Goal: Find contact information: Find contact information

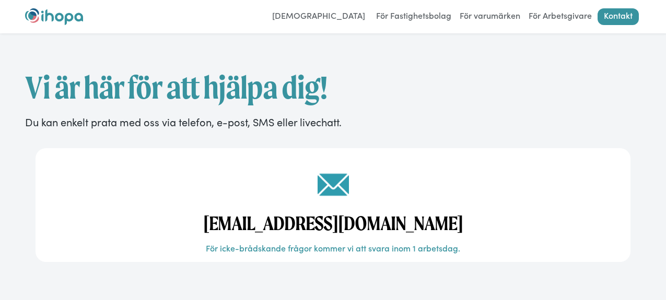
scroll to position [888, 0]
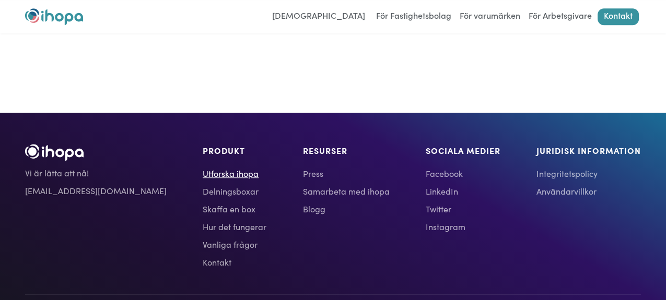
click at [203, 170] on link "Utforska ihopa" at bounding box center [235, 173] width 64 height 13
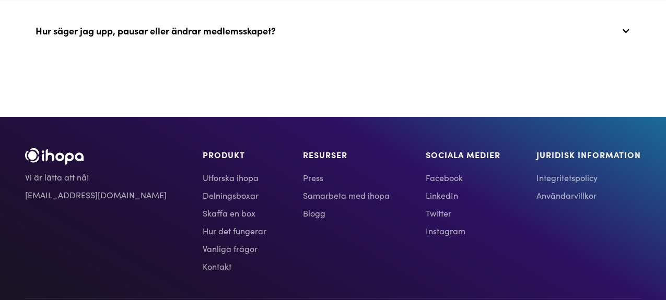
scroll to position [3651, 0]
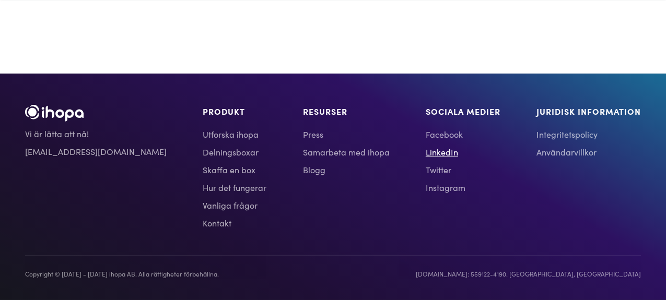
click at [426, 151] on link "LinkedIn" at bounding box center [463, 152] width 75 height 13
